Goal: Task Accomplishment & Management: Manage account settings

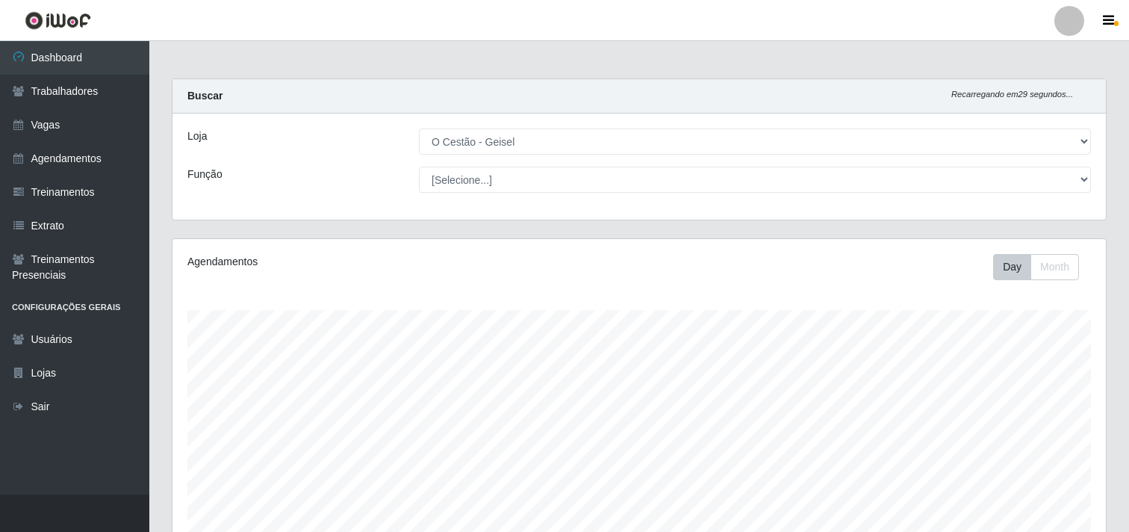
select select "224"
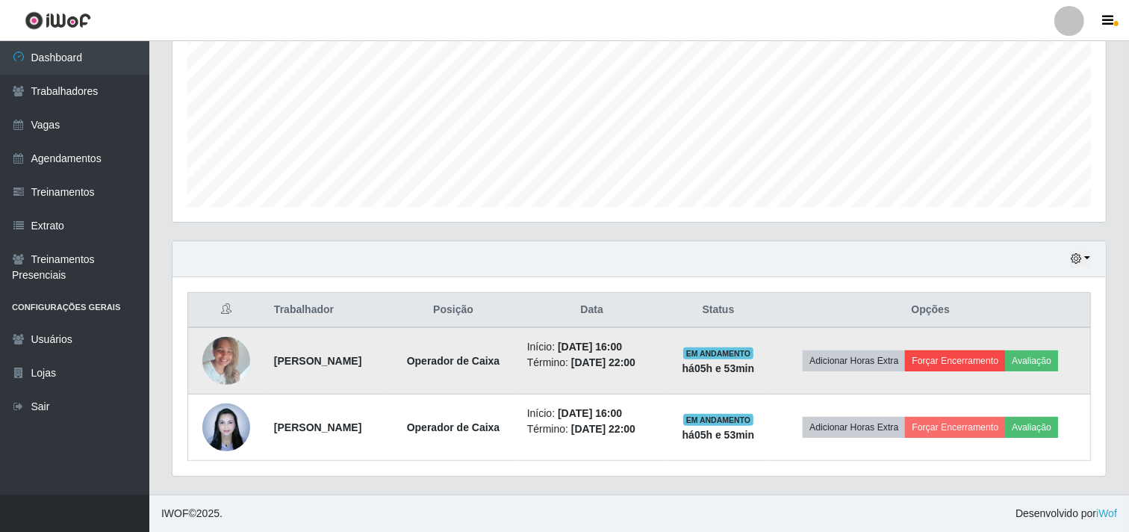
scroll to position [309, 933]
click at [974, 359] on button "Forçar Encerramento" at bounding box center [955, 360] width 100 height 21
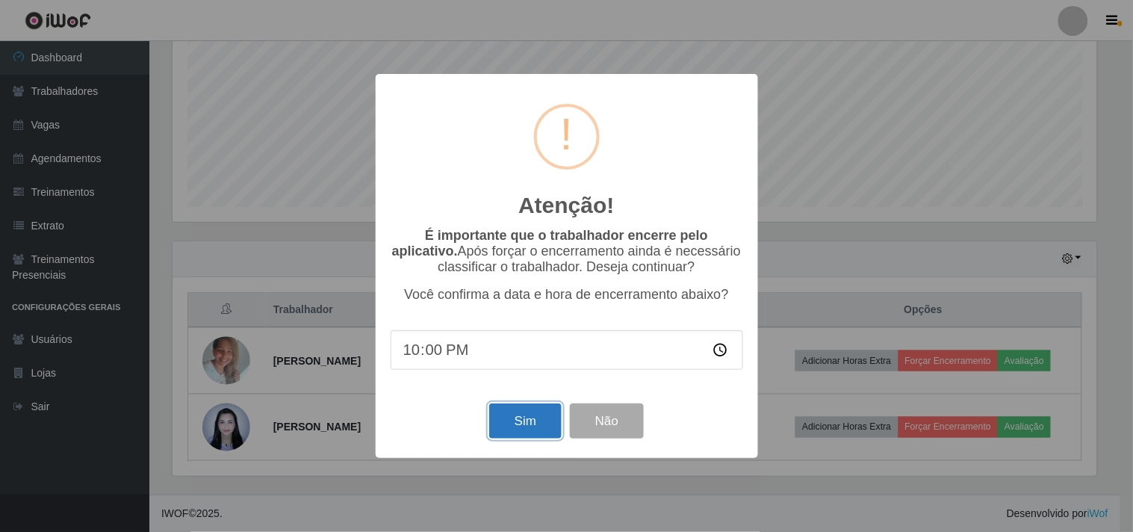
click at [529, 433] on button "Sim" at bounding box center [525, 420] width 72 height 35
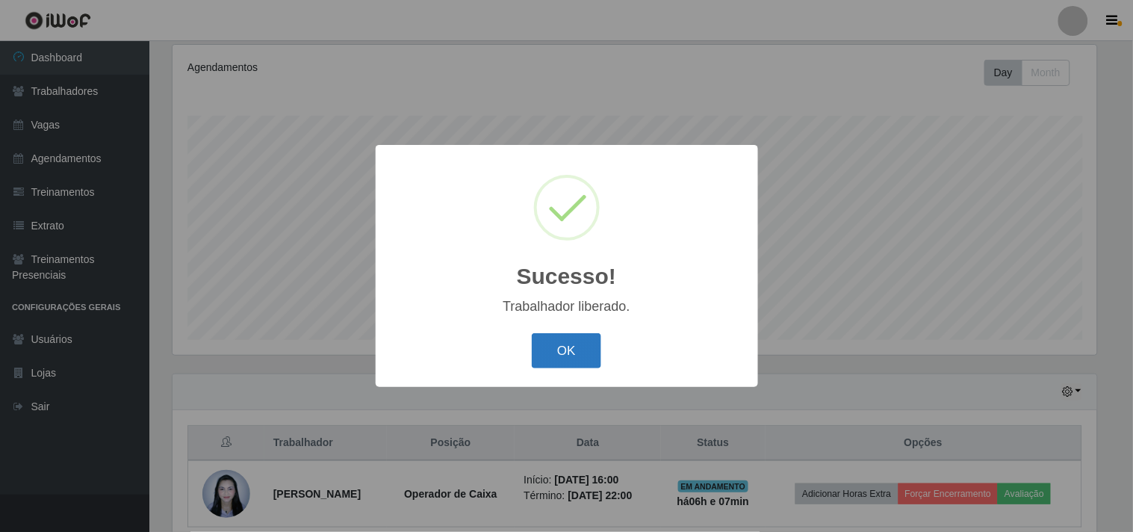
click at [564, 354] on button "OK" at bounding box center [566, 350] width 69 height 35
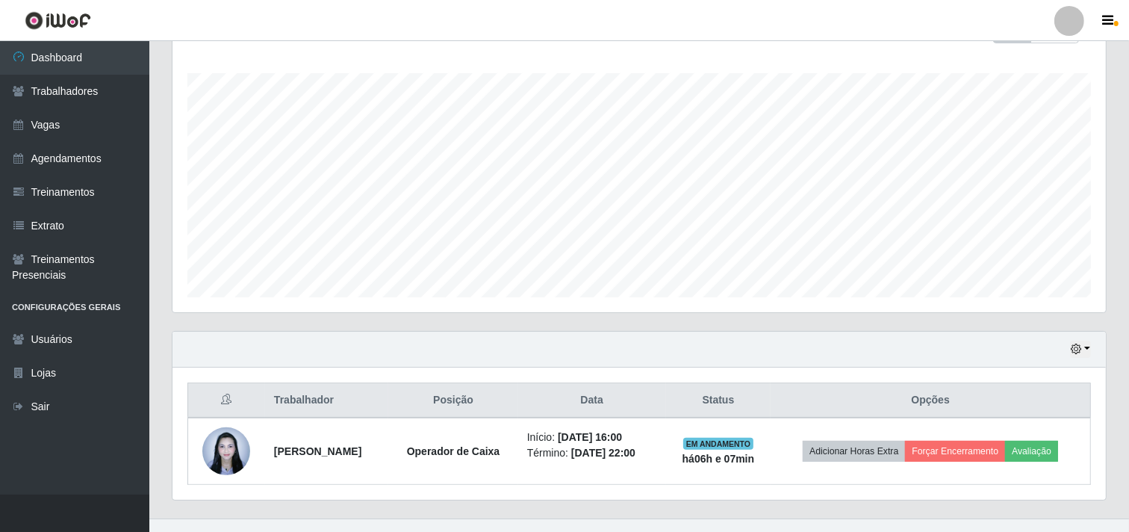
scroll to position [260, 0]
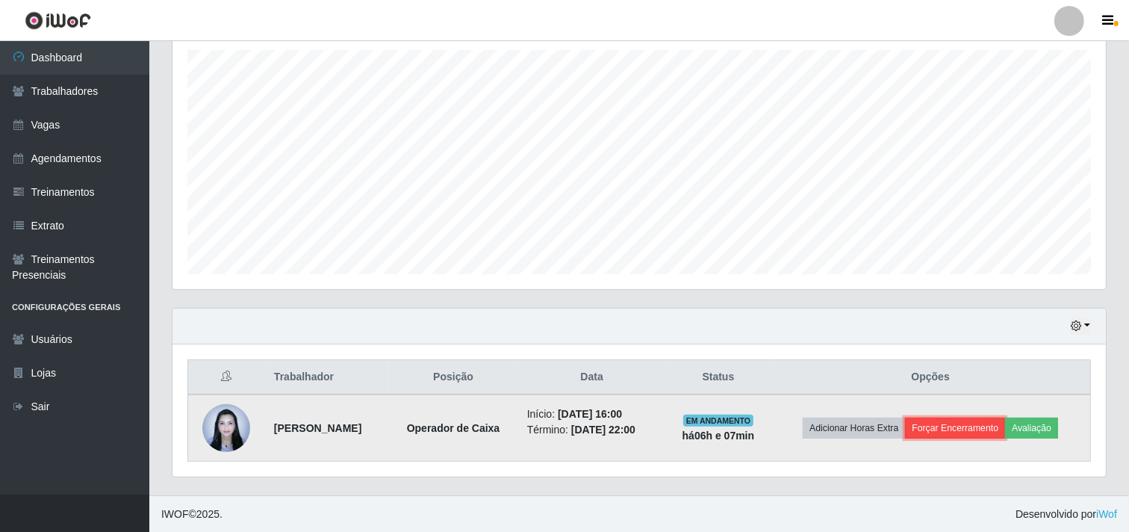
click at [971, 426] on button "Forçar Encerramento" at bounding box center [955, 427] width 100 height 21
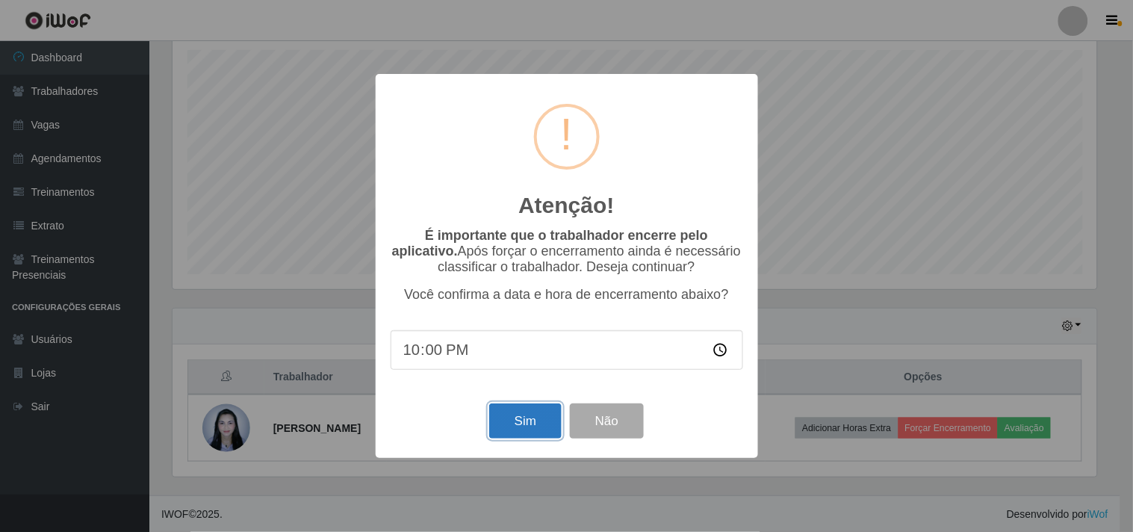
click at [551, 424] on button "Sim" at bounding box center [525, 420] width 72 height 35
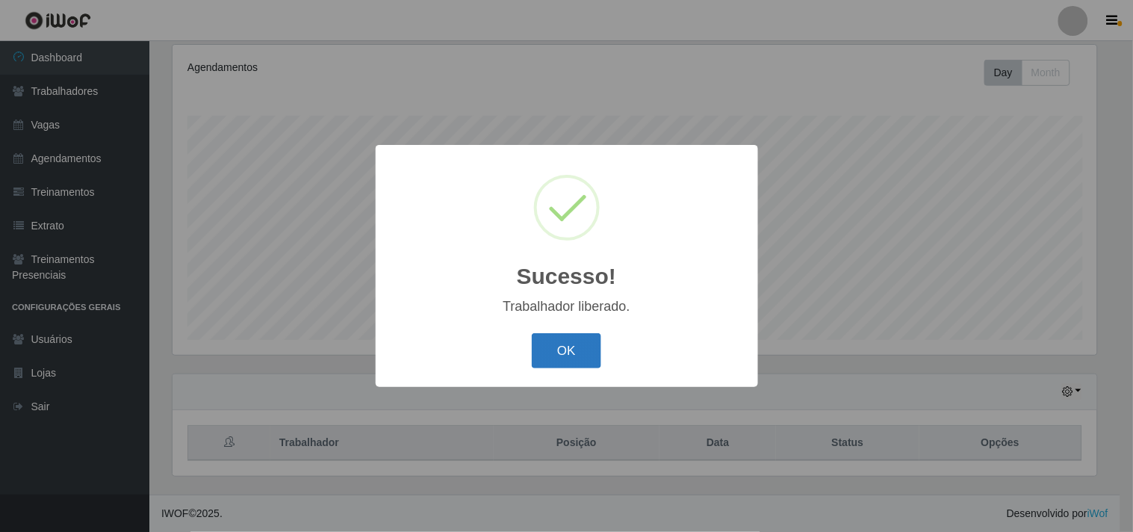
click at [576, 346] on button "OK" at bounding box center [566, 350] width 69 height 35
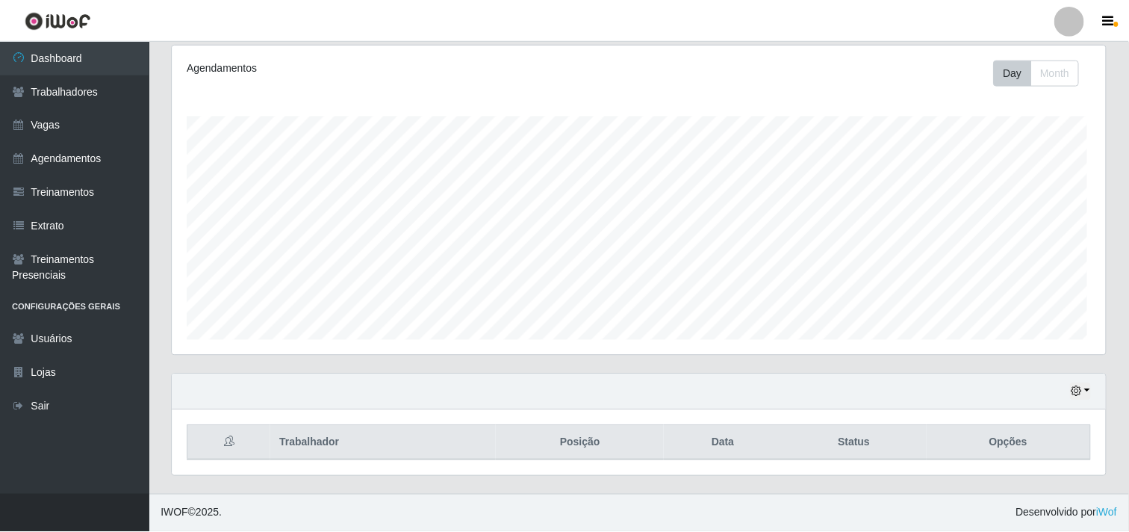
scroll to position [309, 933]
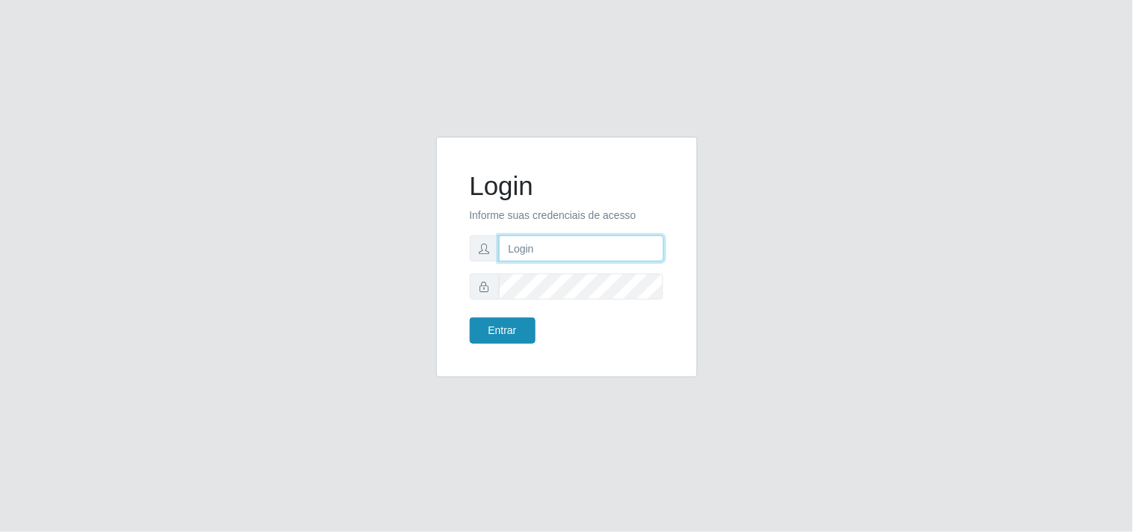
type input "analucia@cestao"
click at [505, 326] on button "Entrar" at bounding box center [503, 330] width 66 height 26
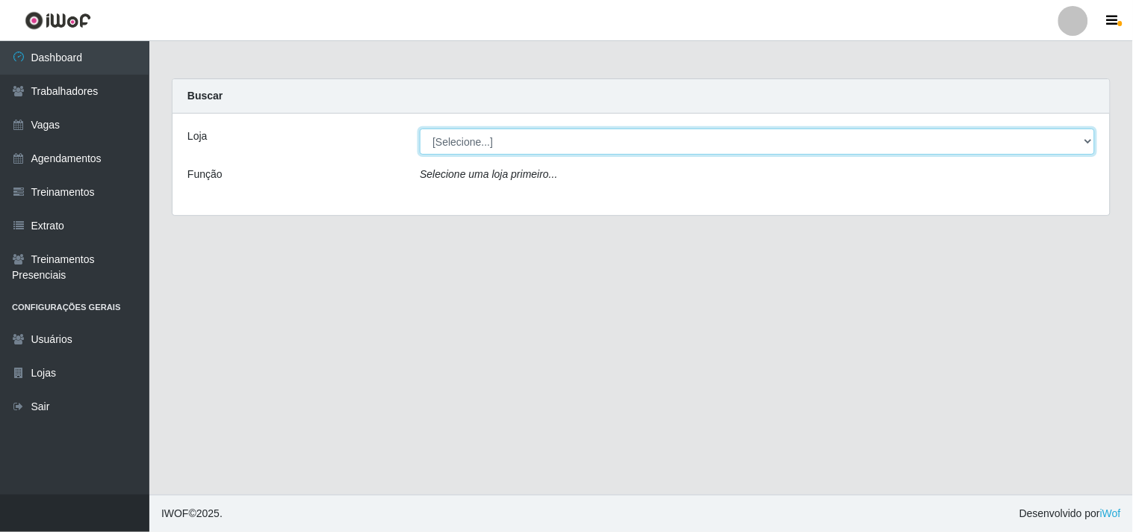
click at [459, 137] on select "[Selecione...] O Cestão - Geisel" at bounding box center [757, 141] width 675 height 26
select select "224"
click at [420, 128] on select "[Selecione...] O Cestão - Geisel" at bounding box center [757, 141] width 675 height 26
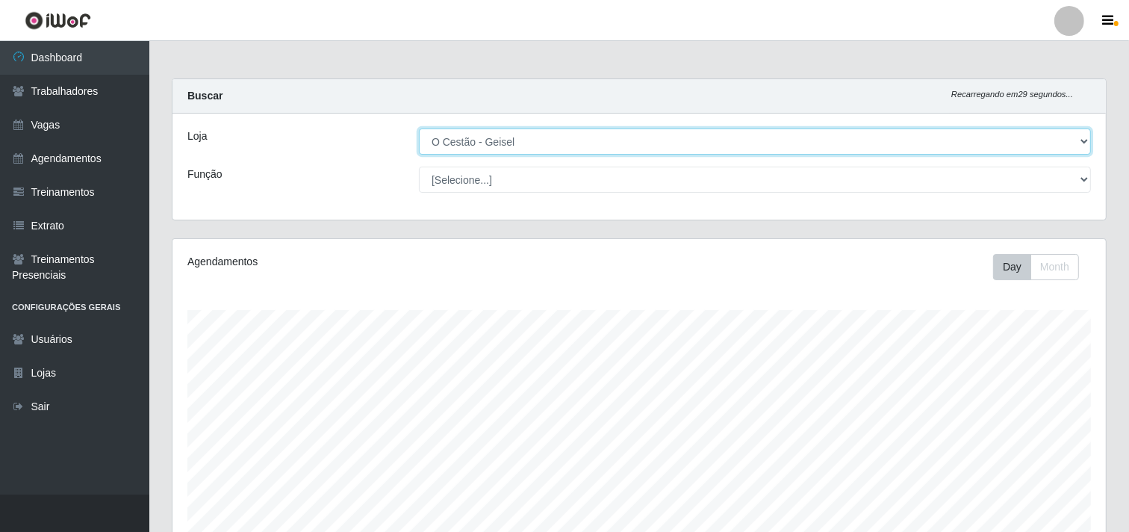
scroll to position [309, 933]
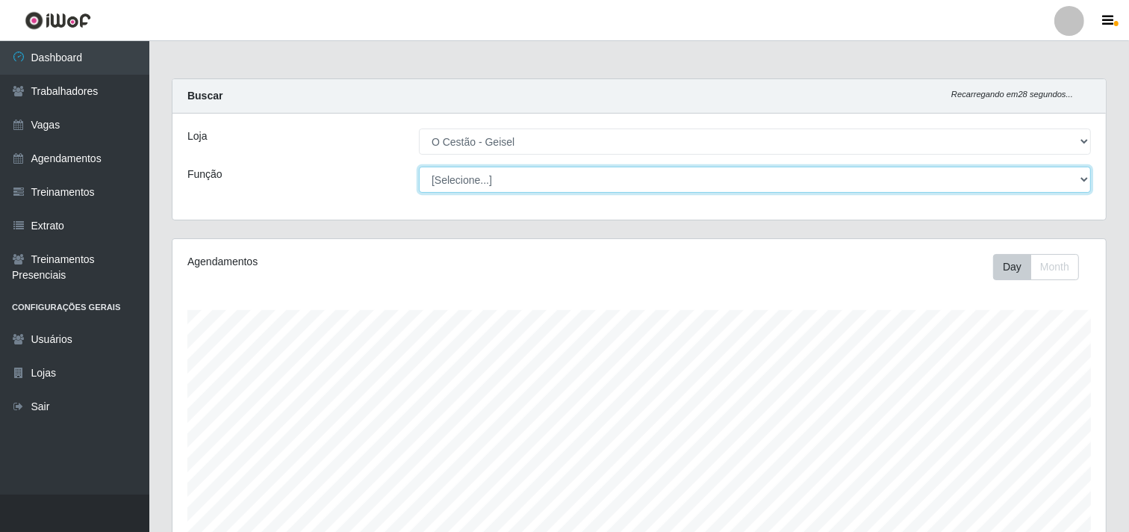
click at [472, 175] on select "[Selecione...] ASG ASG + ASG ++ Auxiliar de Estoque Auxiliar de Estoque + Auxil…" at bounding box center [755, 179] width 672 height 26
select select "22"
click at [419, 166] on select "[Selecione...] ASG ASG + ASG ++ Auxiliar de Estoque Auxiliar de Estoque + Auxil…" at bounding box center [755, 179] width 672 height 26
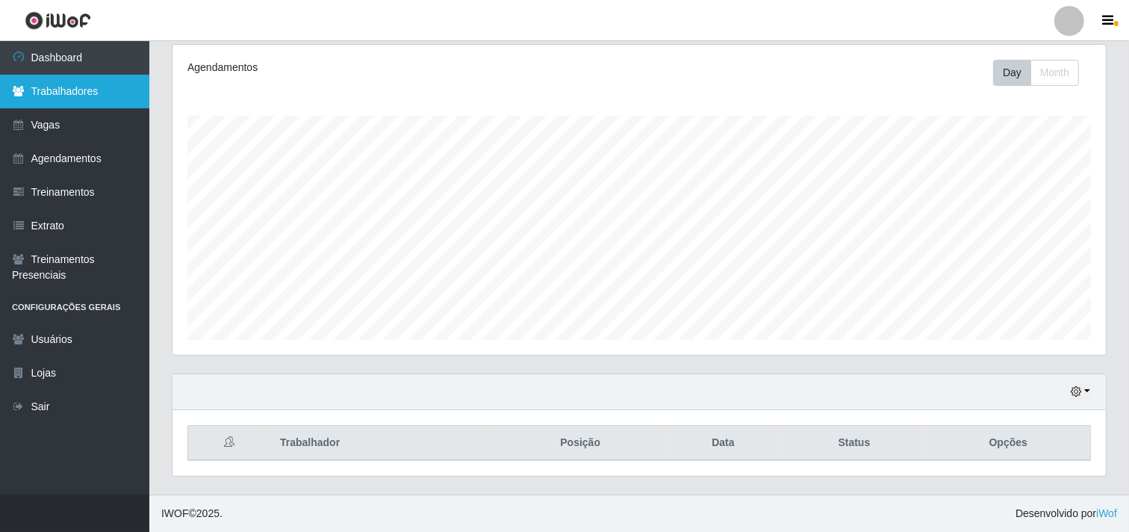
click at [52, 91] on link "Trabalhadores" at bounding box center [74, 92] width 149 height 34
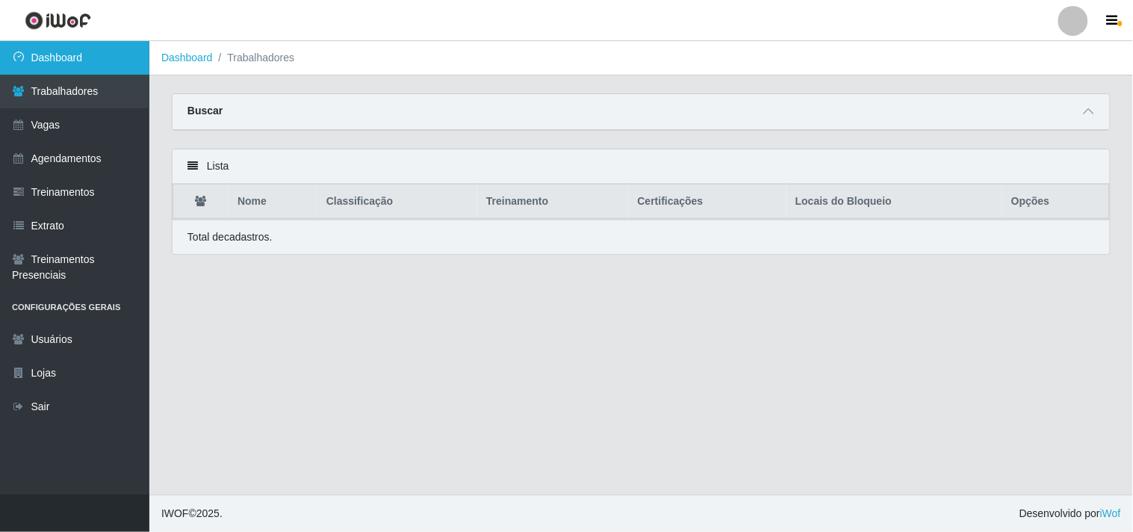
click at [64, 67] on link "Dashboard" at bounding box center [74, 58] width 149 height 34
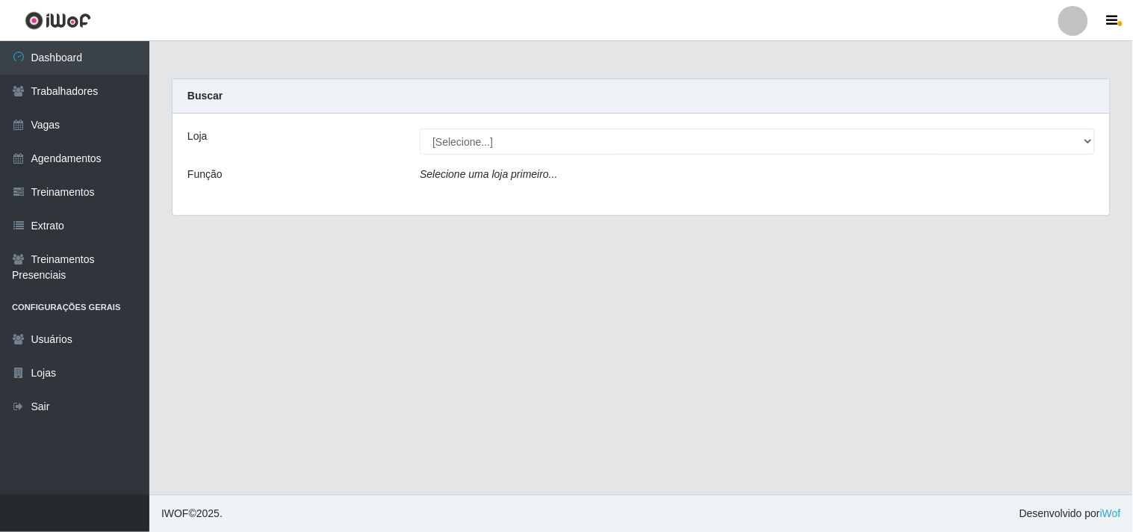
click at [259, 147] on div "Loja" at bounding box center [292, 141] width 232 height 26
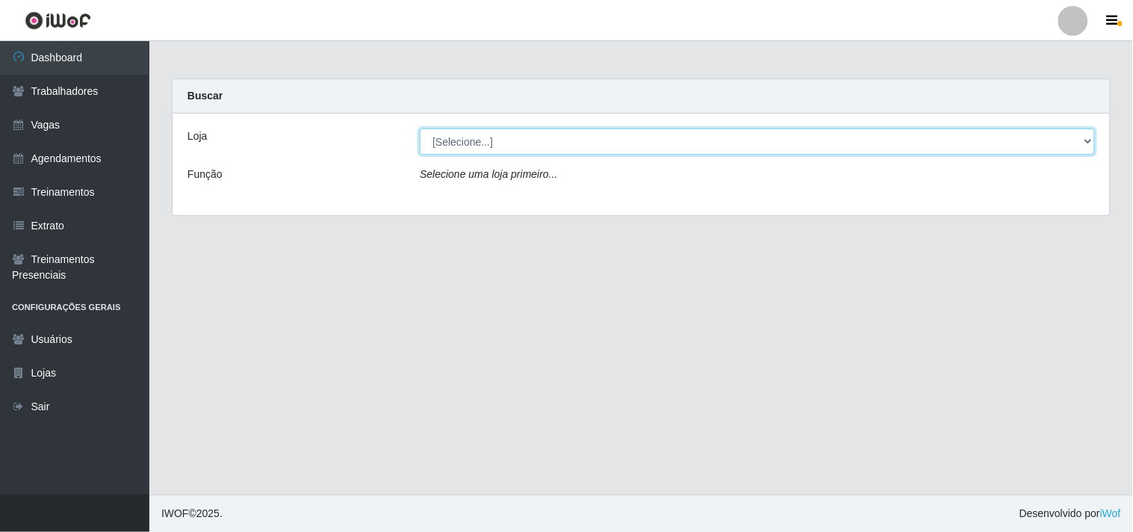
click at [463, 137] on select "[Selecione...] O Cestão - Geisel" at bounding box center [757, 141] width 675 height 26
select select "224"
click at [420, 128] on select "[Selecione...] O Cestão - Geisel" at bounding box center [757, 141] width 675 height 26
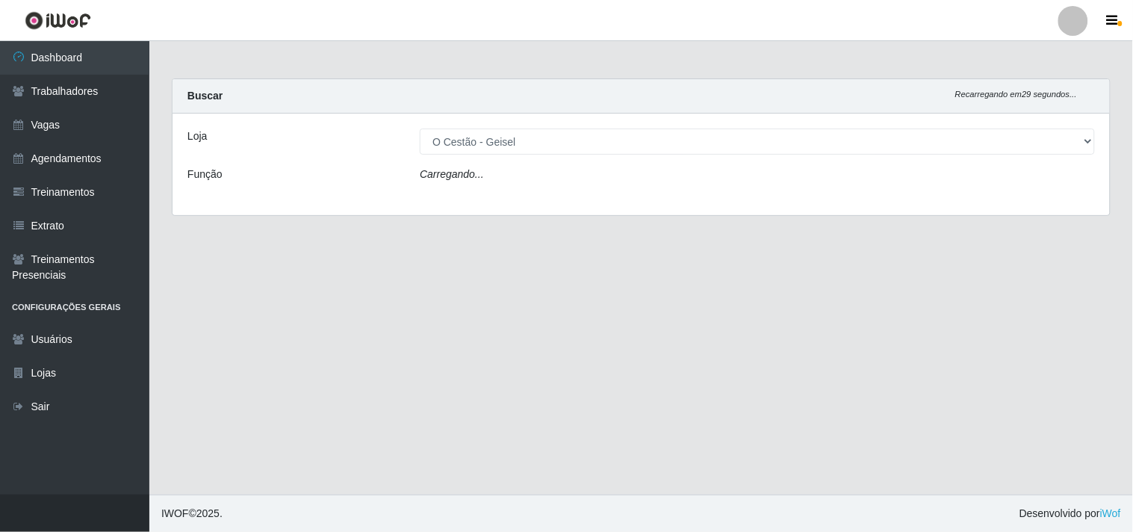
click at [469, 184] on div "Carregando..." at bounding box center [756, 177] width 697 height 22
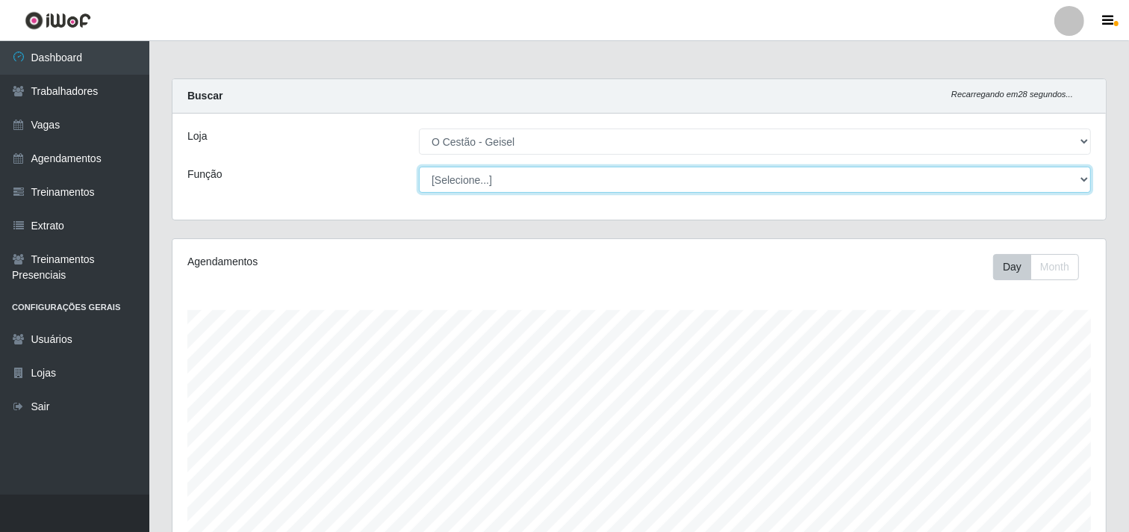
scroll to position [309, 933]
drag, startPoint x: 476, startPoint y: 185, endPoint x: 484, endPoint y: 182, distance: 8.0
click at [484, 182] on select "[Selecione...] ASG ASG + ASG ++ Auxiliar de Estoque Auxiliar de Estoque + Auxil…" at bounding box center [755, 179] width 672 height 26
select select "22"
click at [419, 166] on select "[Selecione...] ASG ASG + ASG ++ Auxiliar de Estoque Auxiliar de Estoque + Auxil…" at bounding box center [755, 179] width 672 height 26
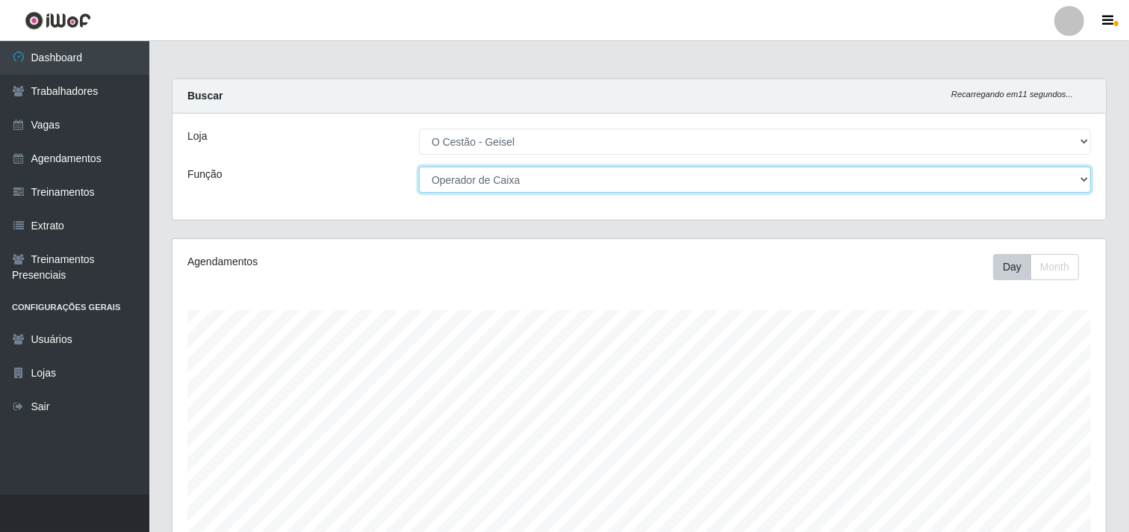
scroll to position [194, 0]
